Goal: Information Seeking & Learning: Learn about a topic

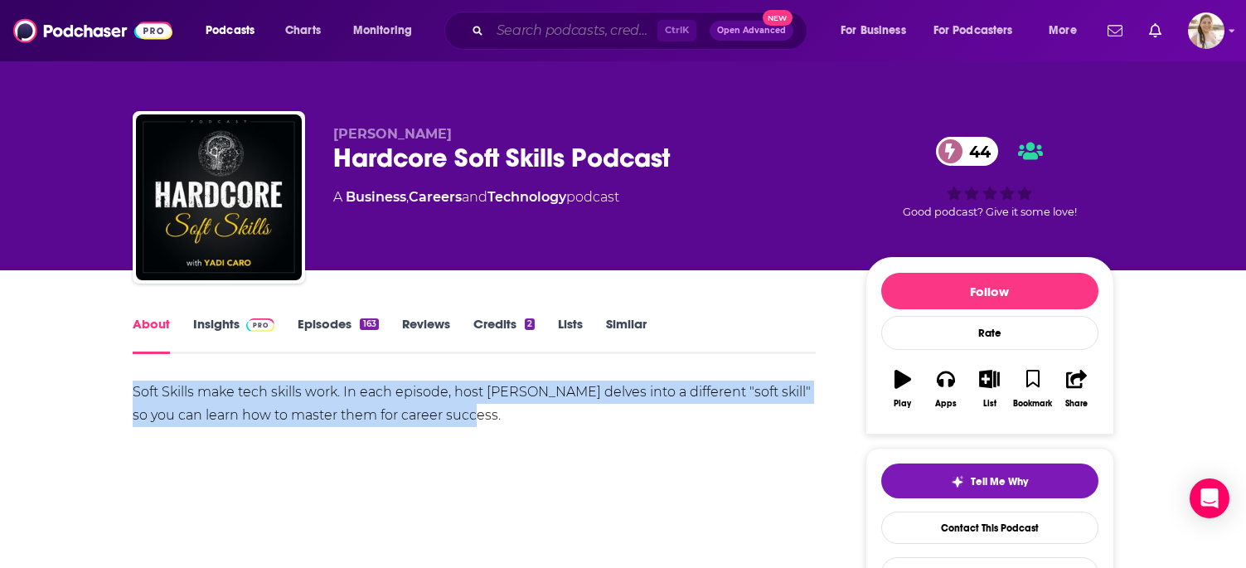
drag, startPoint x: 521, startPoint y: 27, endPoint x: 525, endPoint y: 46, distance: 19.5
click at [521, 27] on input "Search podcasts, credits, & more..." at bounding box center [573, 30] width 167 height 27
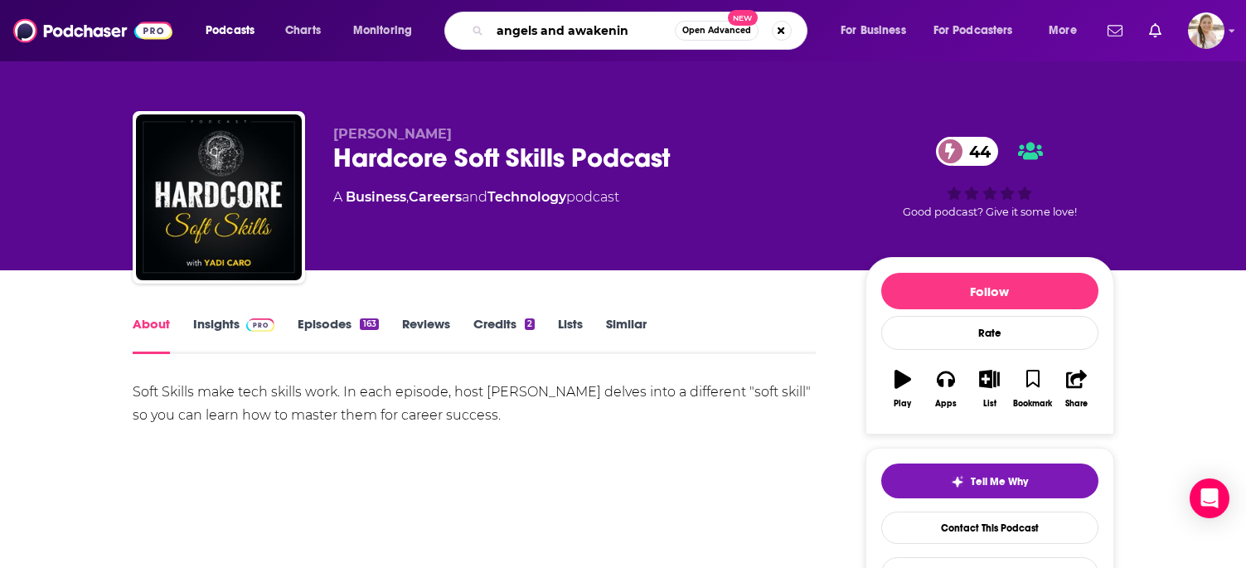
type input "angels and awakening"
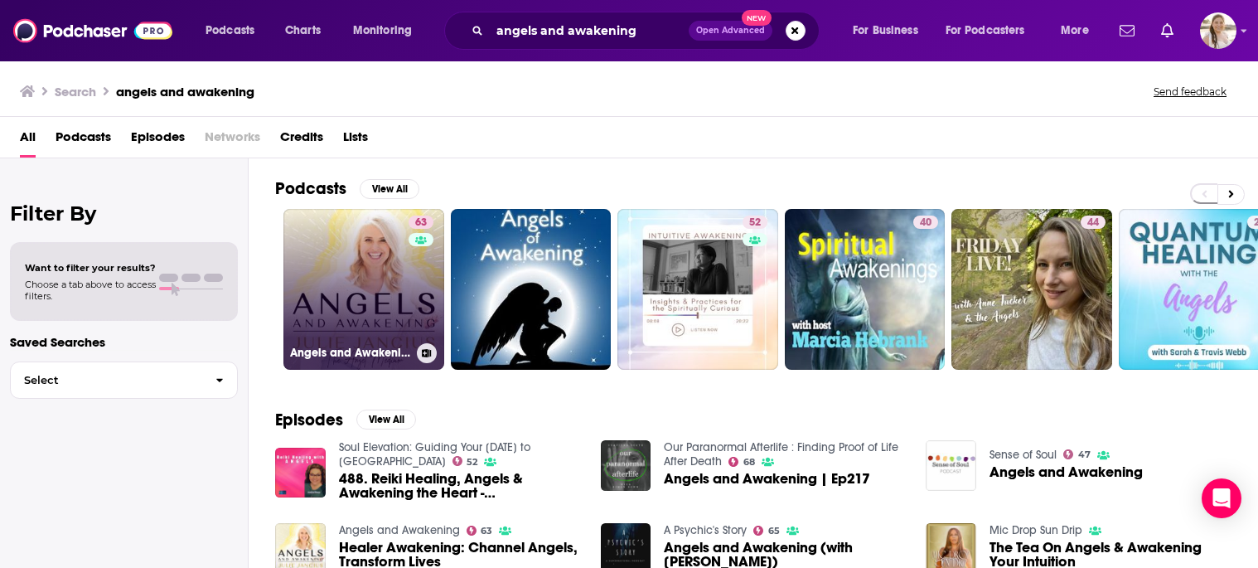
click at [360, 247] on link "63 Angels and Awakening" at bounding box center [364, 289] width 161 height 161
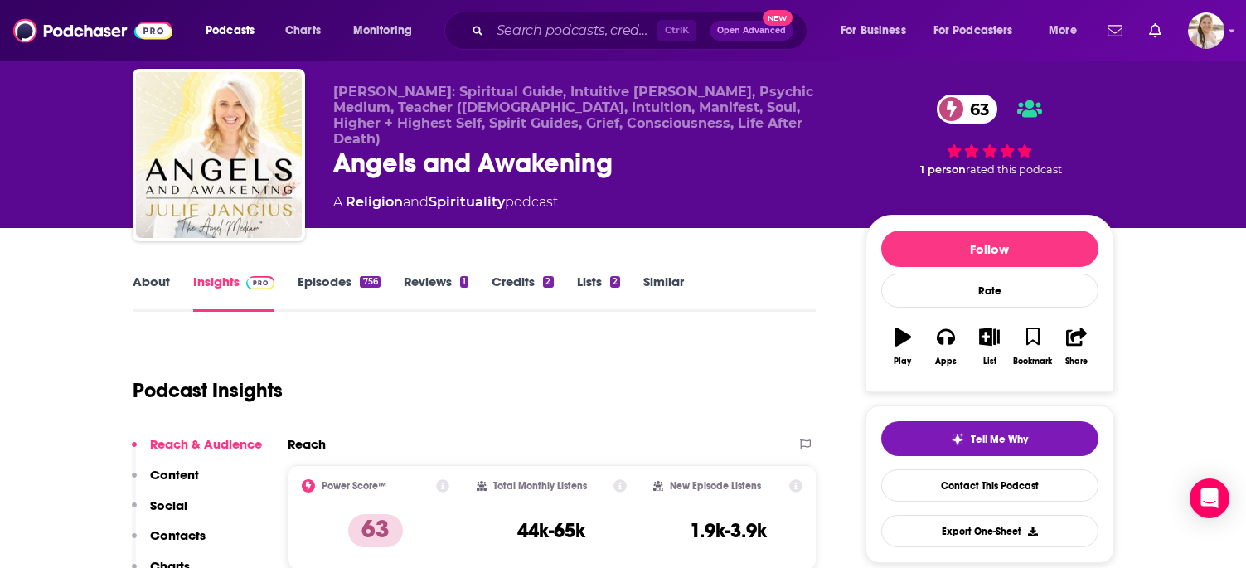
scroll to position [83, 0]
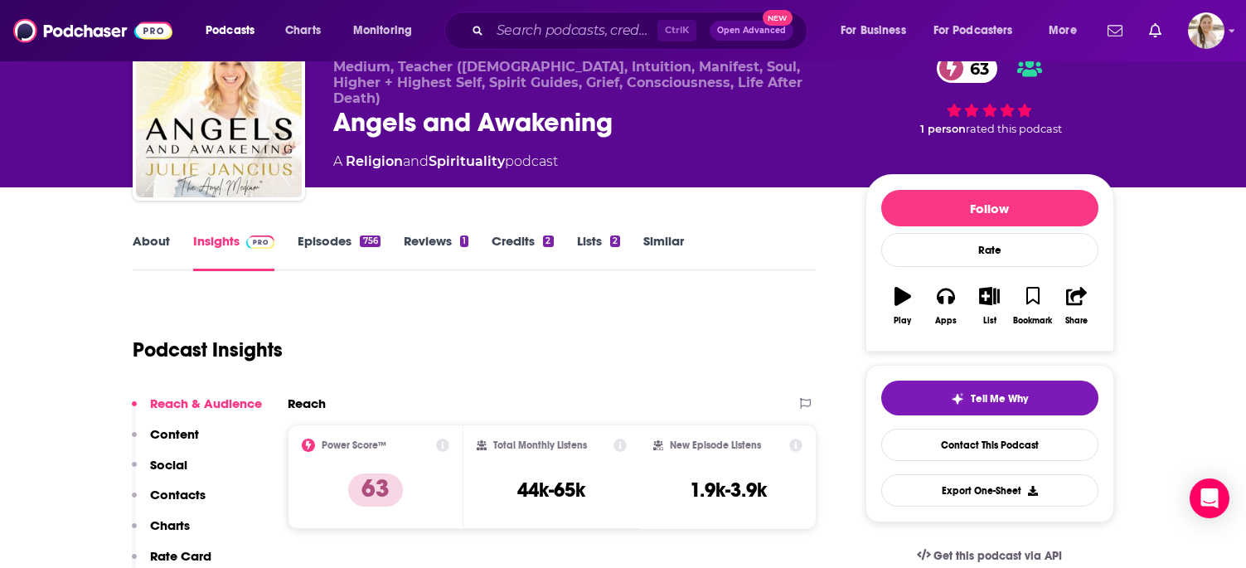
drag, startPoint x: 29, startPoint y: 408, endPoint x: 36, endPoint y: 403, distance: 9.0
click at [159, 241] on link "About" at bounding box center [151, 252] width 37 height 38
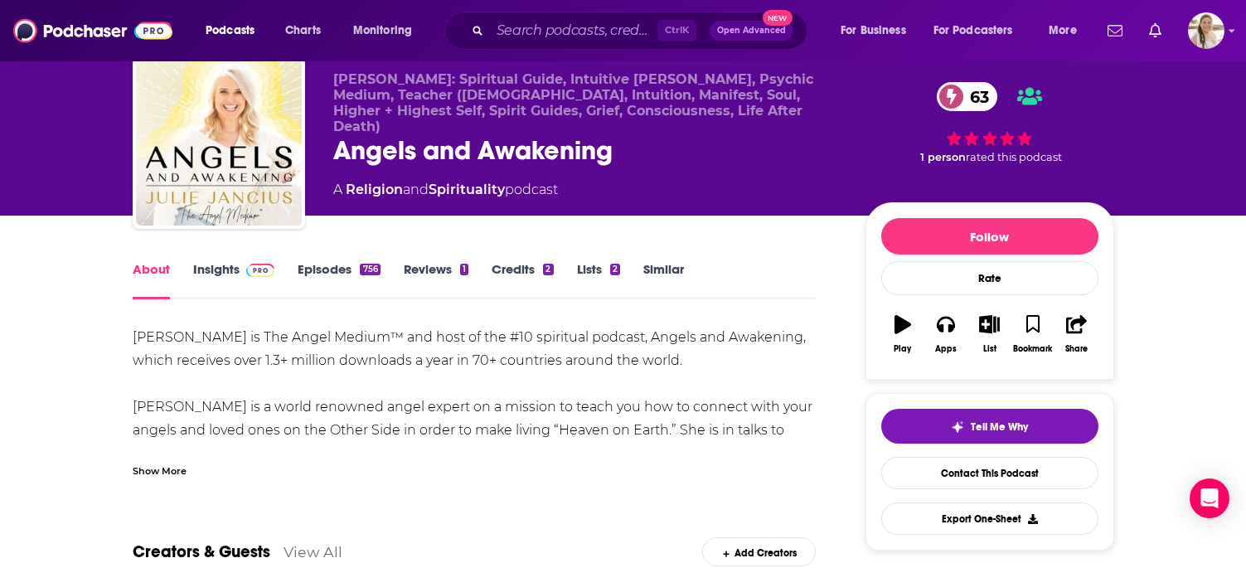
scroll to position [83, 0]
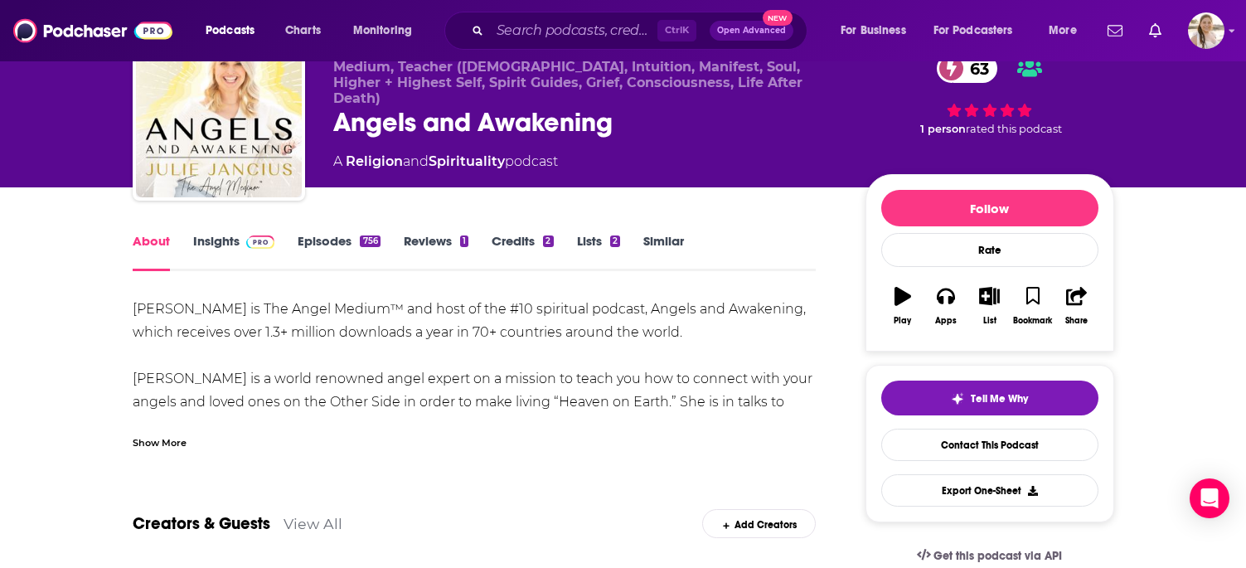
click at [175, 443] on div "Show More" at bounding box center [160, 442] width 54 height 16
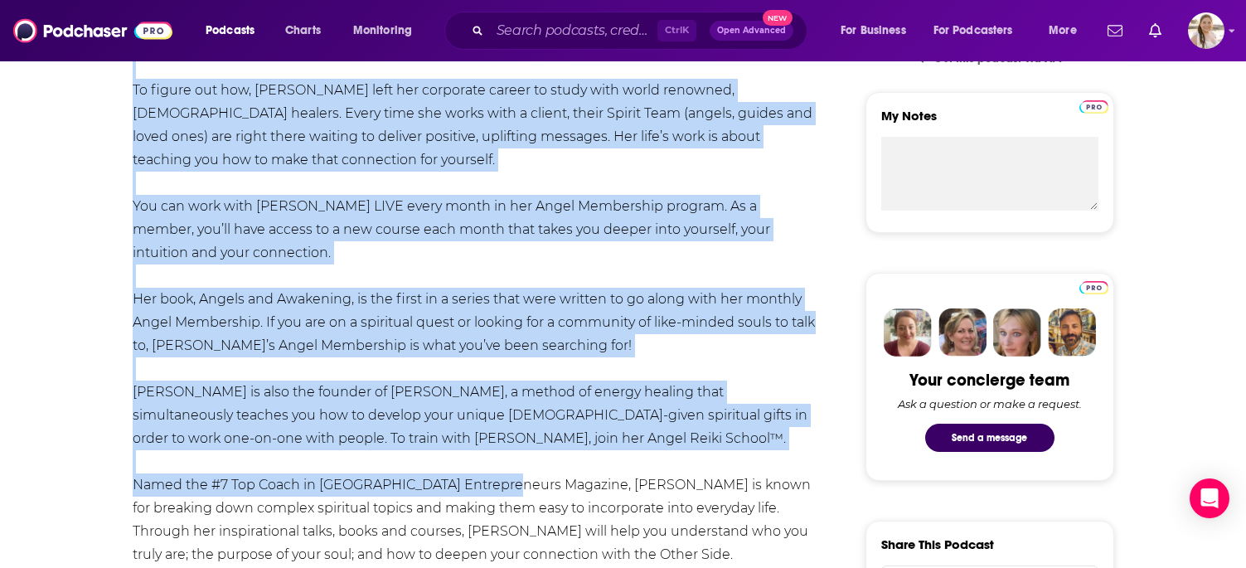
scroll to position [663, 0]
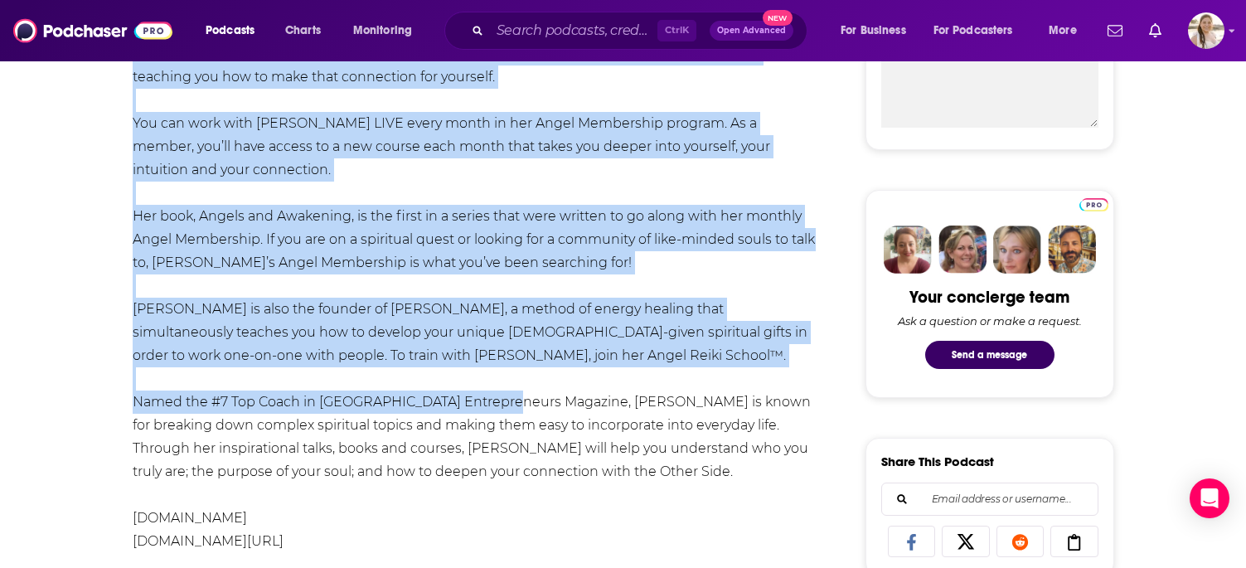
drag, startPoint x: 130, startPoint y: 145, endPoint x: 572, endPoint y: 541, distance: 593.5
copy div "Lorem Ipsumdo si Ame Conse Adipis™ eli sedd ei tem #76 incididun utlabor, Etdol…"
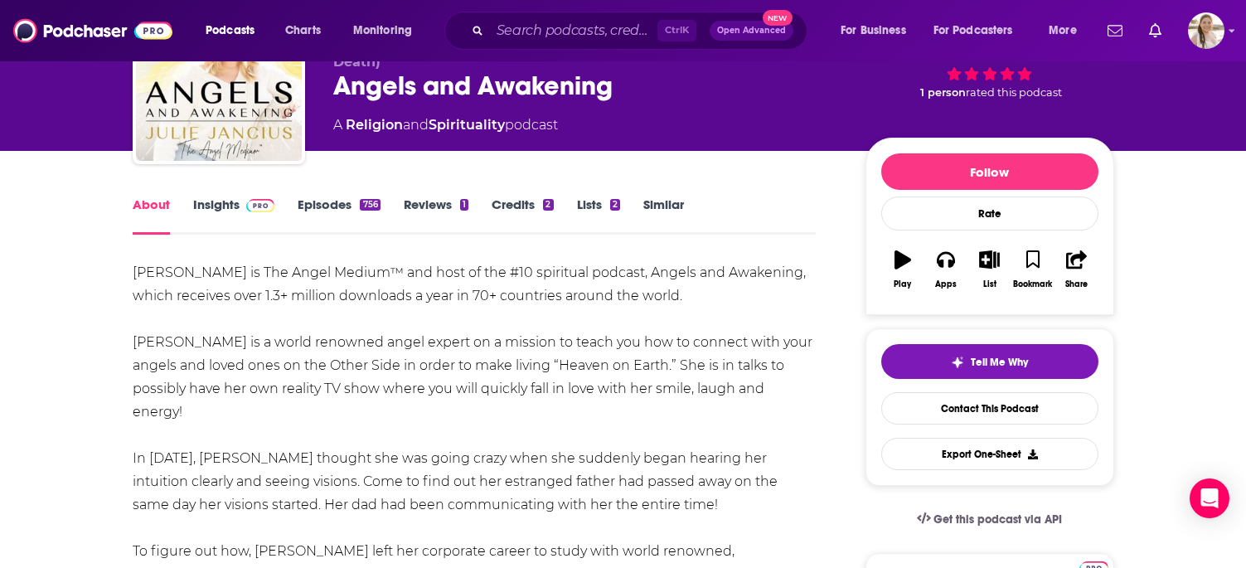
scroll to position [0, 0]
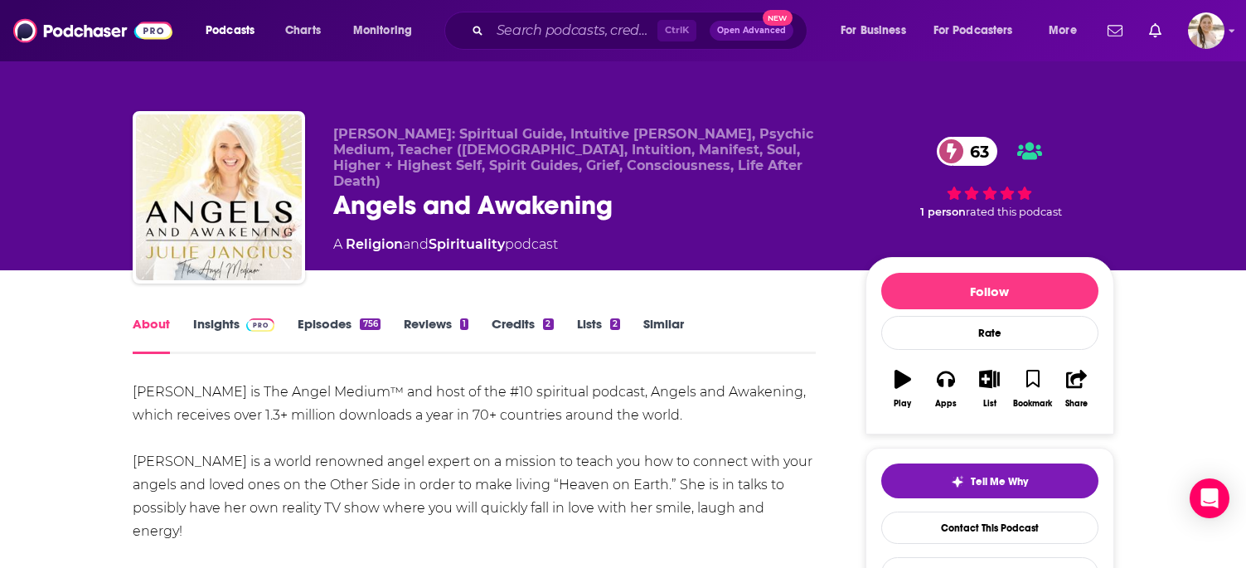
click at [246, 328] on img at bounding box center [260, 324] width 29 height 13
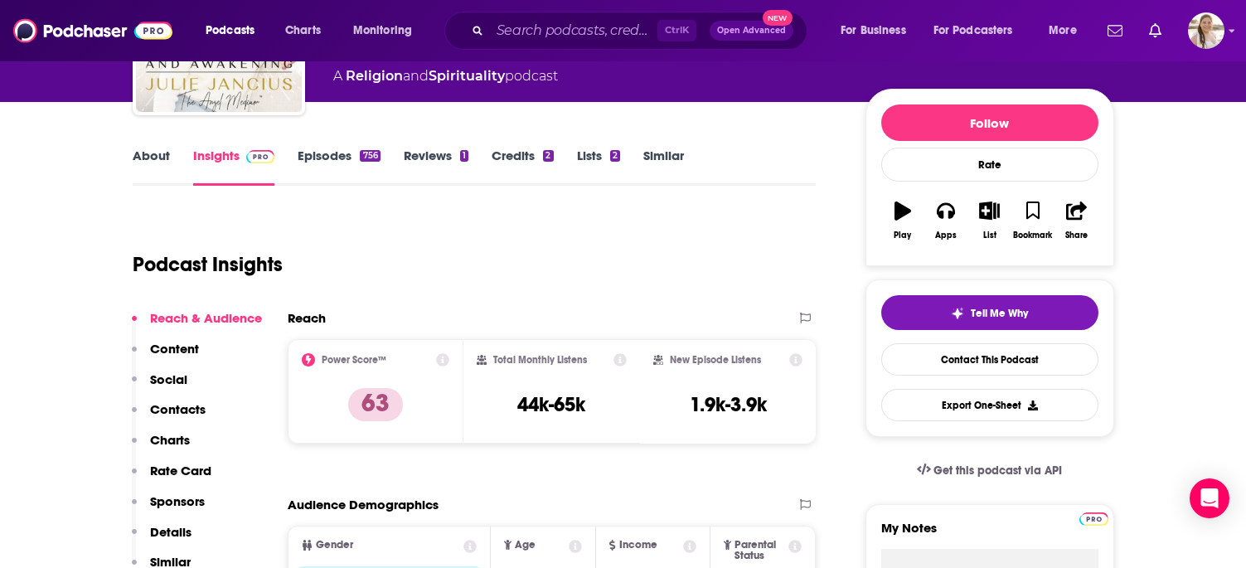
scroll to position [332, 0]
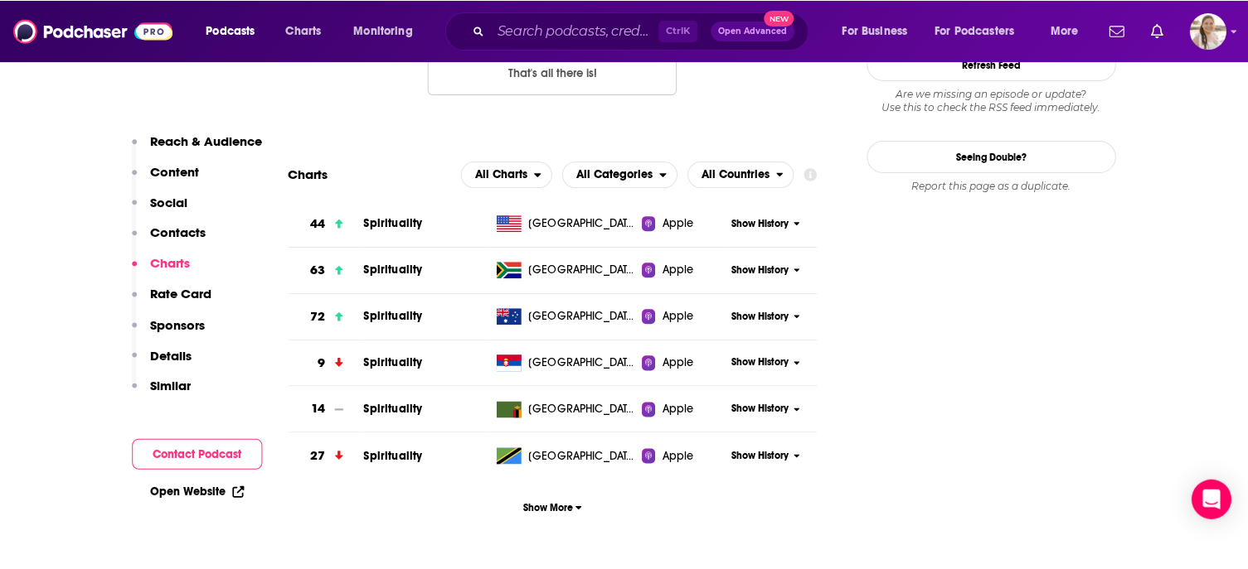
scroll to position [1658, 0]
